Goal: Find specific page/section: Find specific page/section

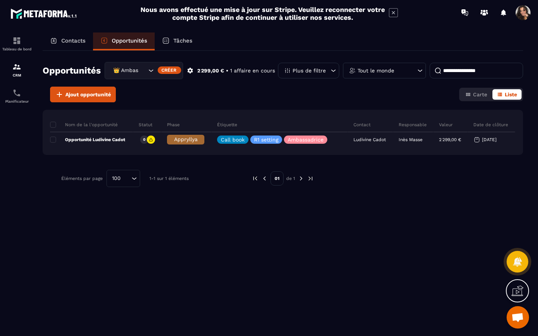
click at [152, 71] on icon "Search for option" at bounding box center [150, 70] width 7 height 7
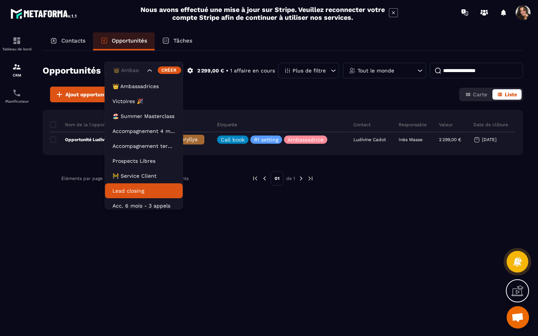
click at [159, 185] on li "Lead closing" at bounding box center [144, 190] width 78 height 15
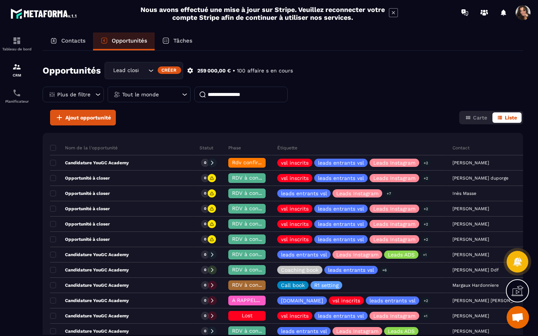
click at [77, 43] on p "Contacts" at bounding box center [73, 40] width 24 height 7
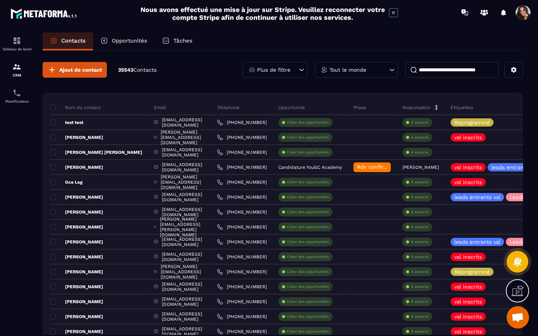
click at [127, 41] on p "Opportunités" at bounding box center [129, 40] width 35 height 7
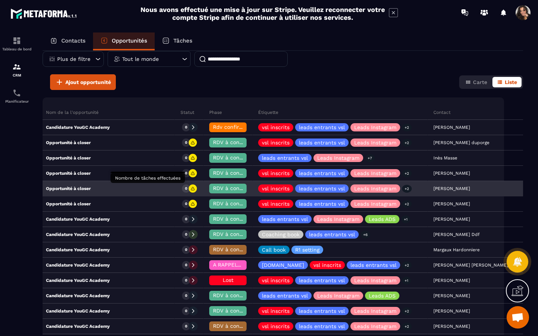
scroll to position [0, 16]
